Goal: Answer question/provide support: Share knowledge or assist other users

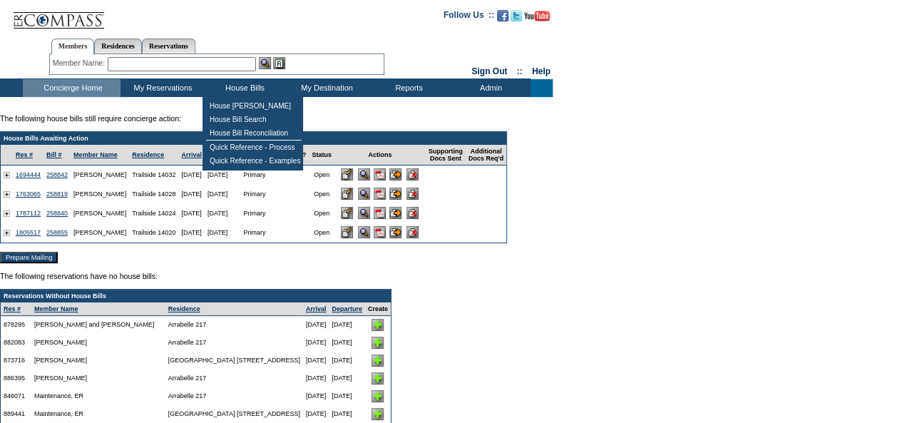
click at [202, 59] on input "text" at bounding box center [182, 64] width 148 height 14
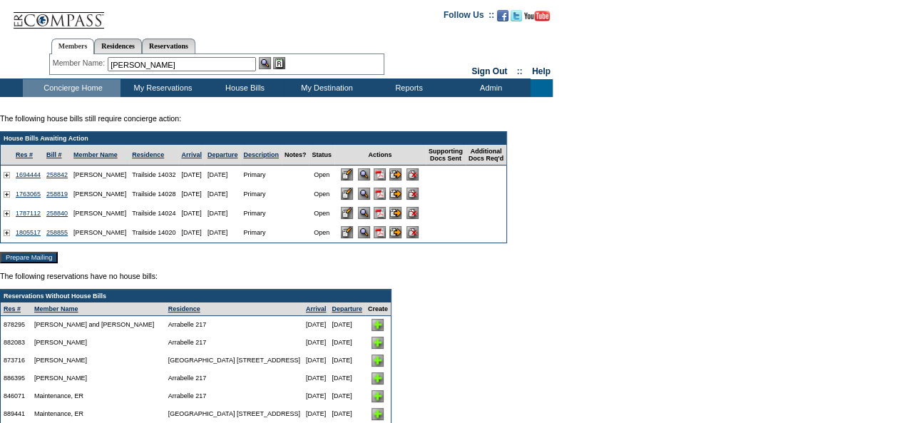
type input "[PERSON_NAME]"
click at [341, 168] on input "image" at bounding box center [347, 174] width 12 height 12
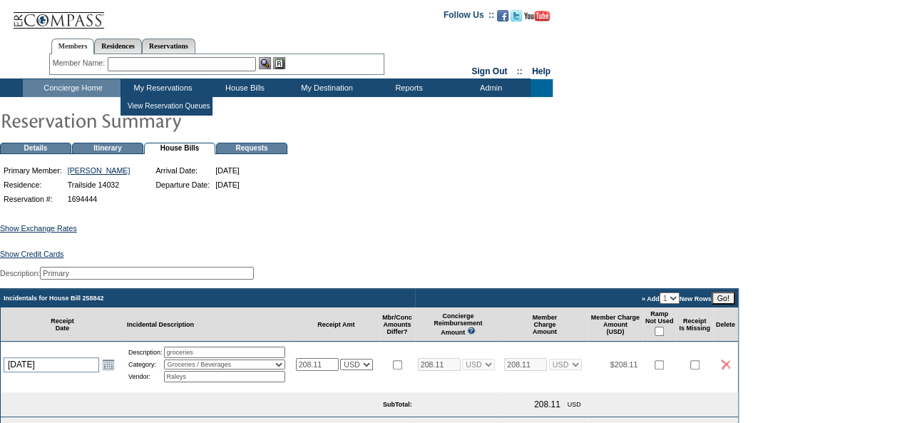
click at [193, 61] on input "text" at bounding box center [182, 64] width 148 height 14
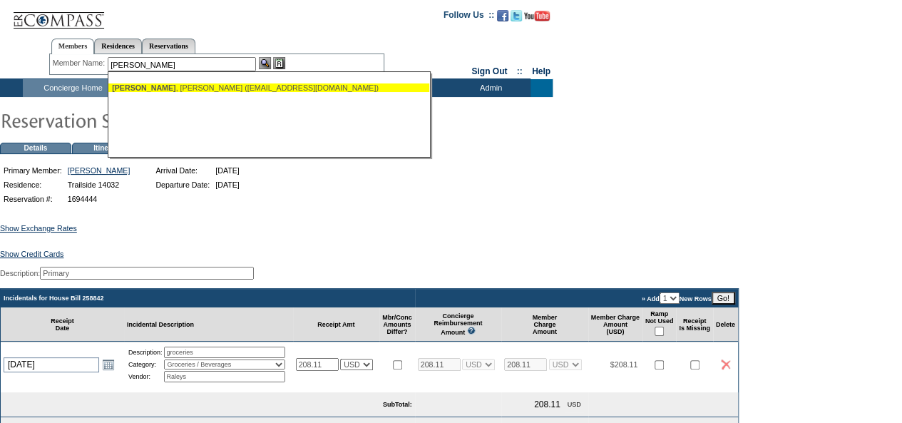
click at [186, 91] on div "[PERSON_NAME] ([EMAIL_ADDRESS][DOMAIN_NAME])" at bounding box center [269, 87] width 314 height 9
type input "[PERSON_NAME] ([EMAIL_ADDRESS][DOMAIN_NAME])"
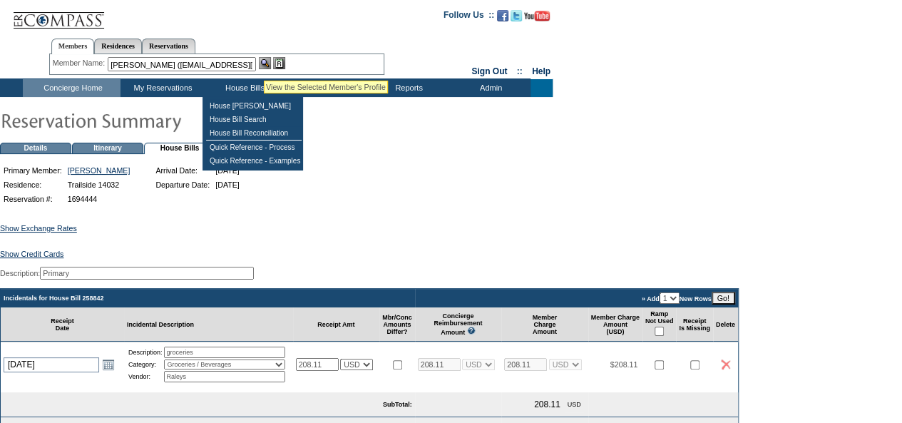
click at [264, 63] on img at bounding box center [265, 63] width 12 height 12
